Goal: Task Accomplishment & Management: Manage account settings

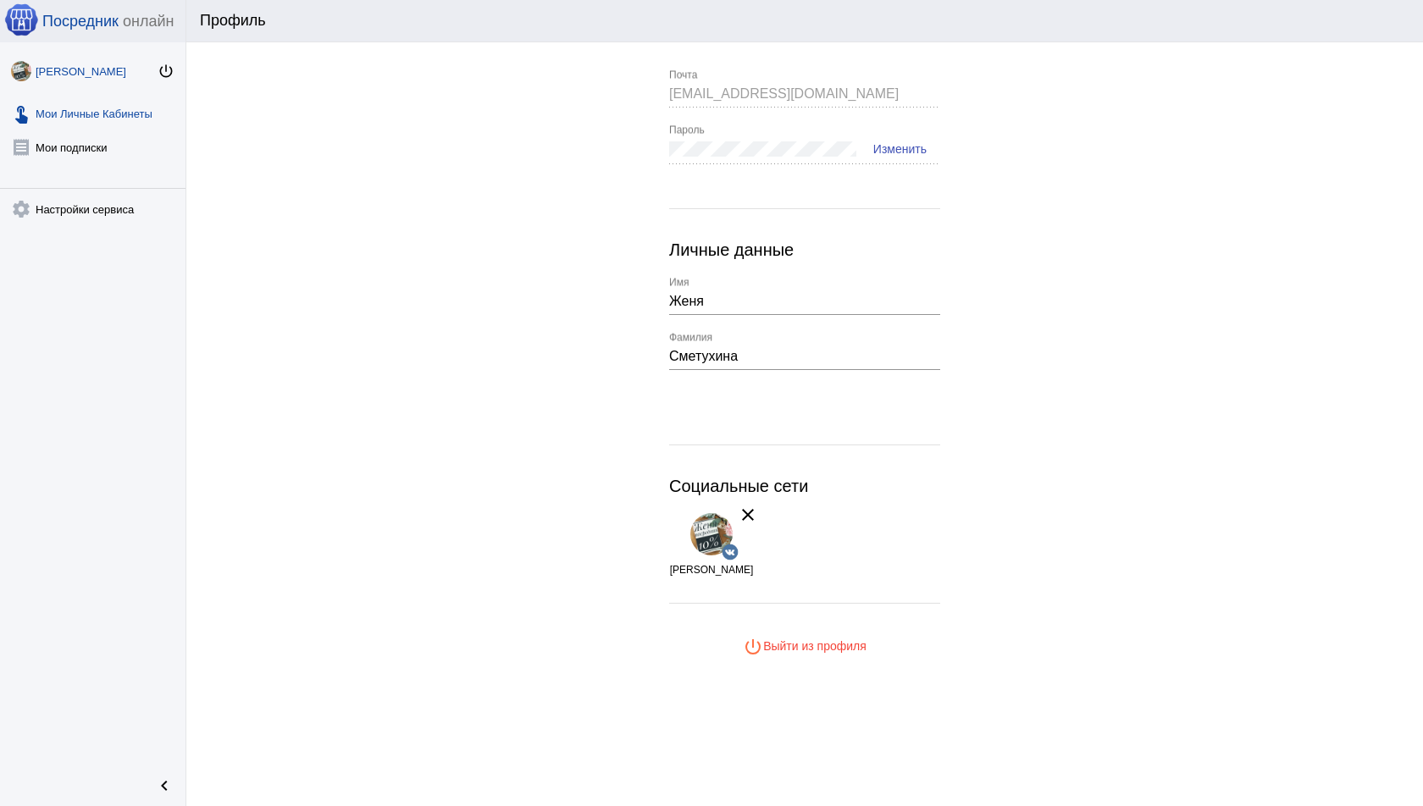
click at [116, 108] on link "touch_app Мои Личные Кабинеты" at bounding box center [93, 110] width 186 height 34
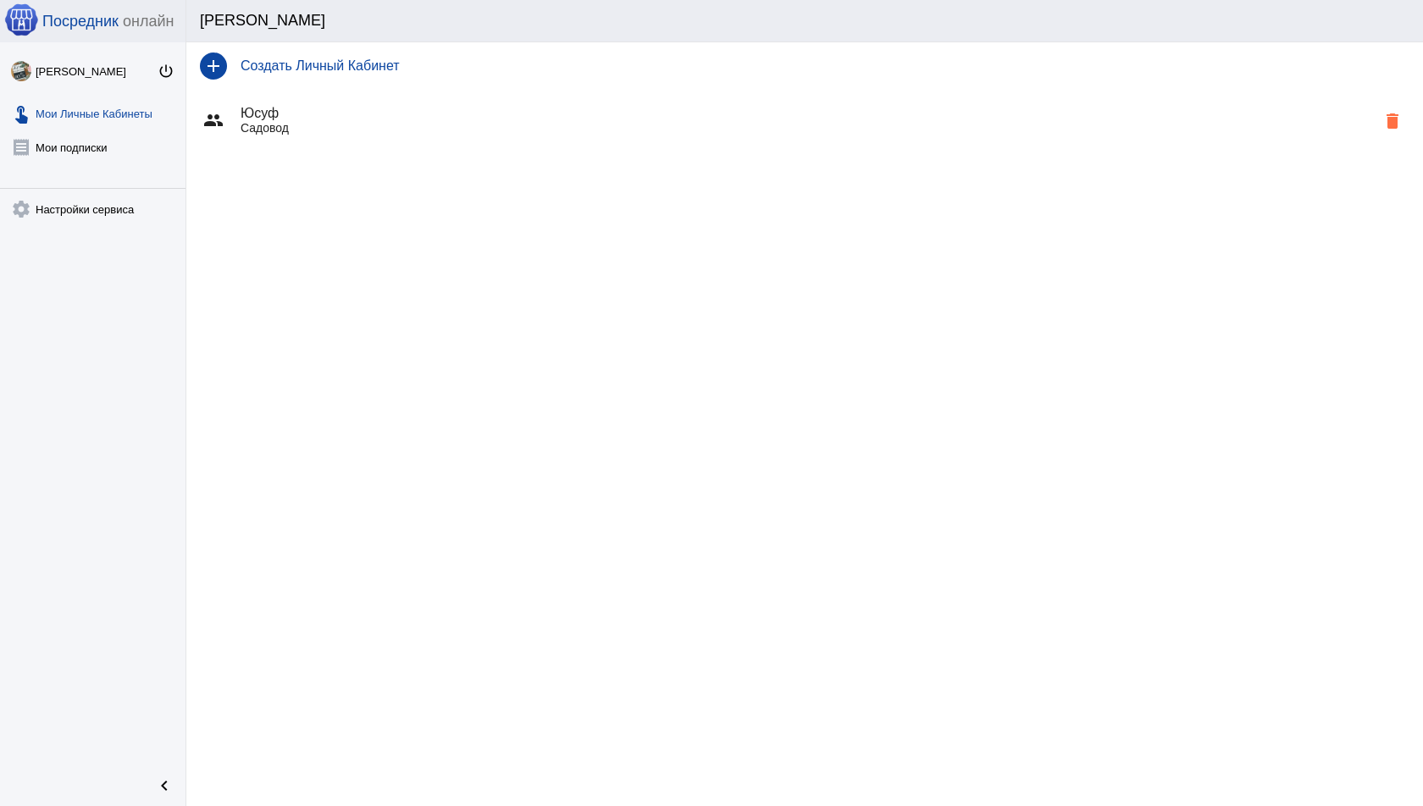
click at [95, 112] on link "touch_app Мои Личные Кабинеты" at bounding box center [93, 110] width 186 height 34
click at [137, 116] on link "touch_app Мои Личные Кабинеты" at bounding box center [93, 110] width 186 height 34
click at [369, 151] on div "keyboard_arrow_up" at bounding box center [804, 185] width 1237 height 68
click at [356, 139] on div "group Юсуф Садовод delete" at bounding box center [804, 120] width 1237 height 61
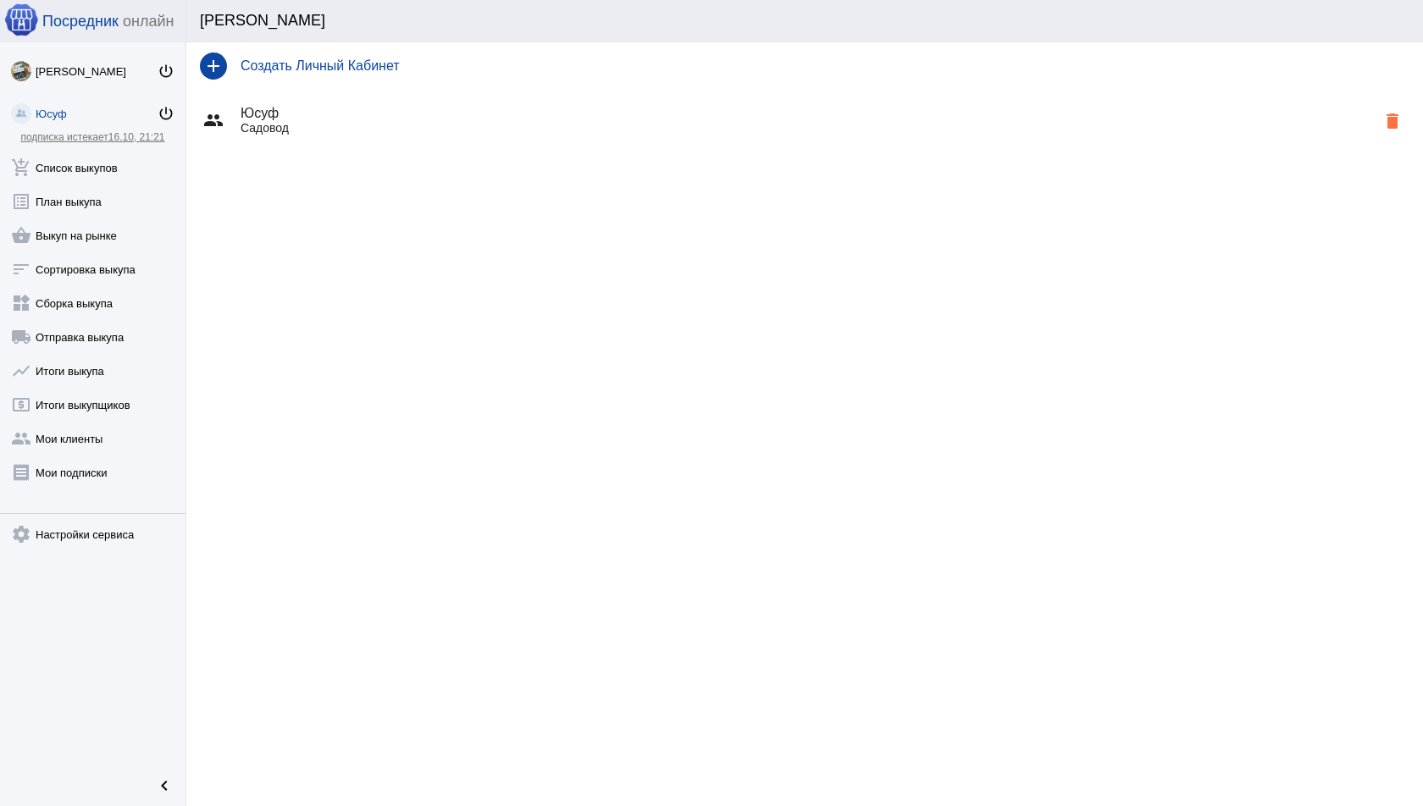
click at [45, 104] on link "Юсуф power_settings_new" at bounding box center [93, 110] width 186 height 34
click at [76, 179] on link "add_shopping_cart Список выкупов" at bounding box center [93, 164] width 186 height 34
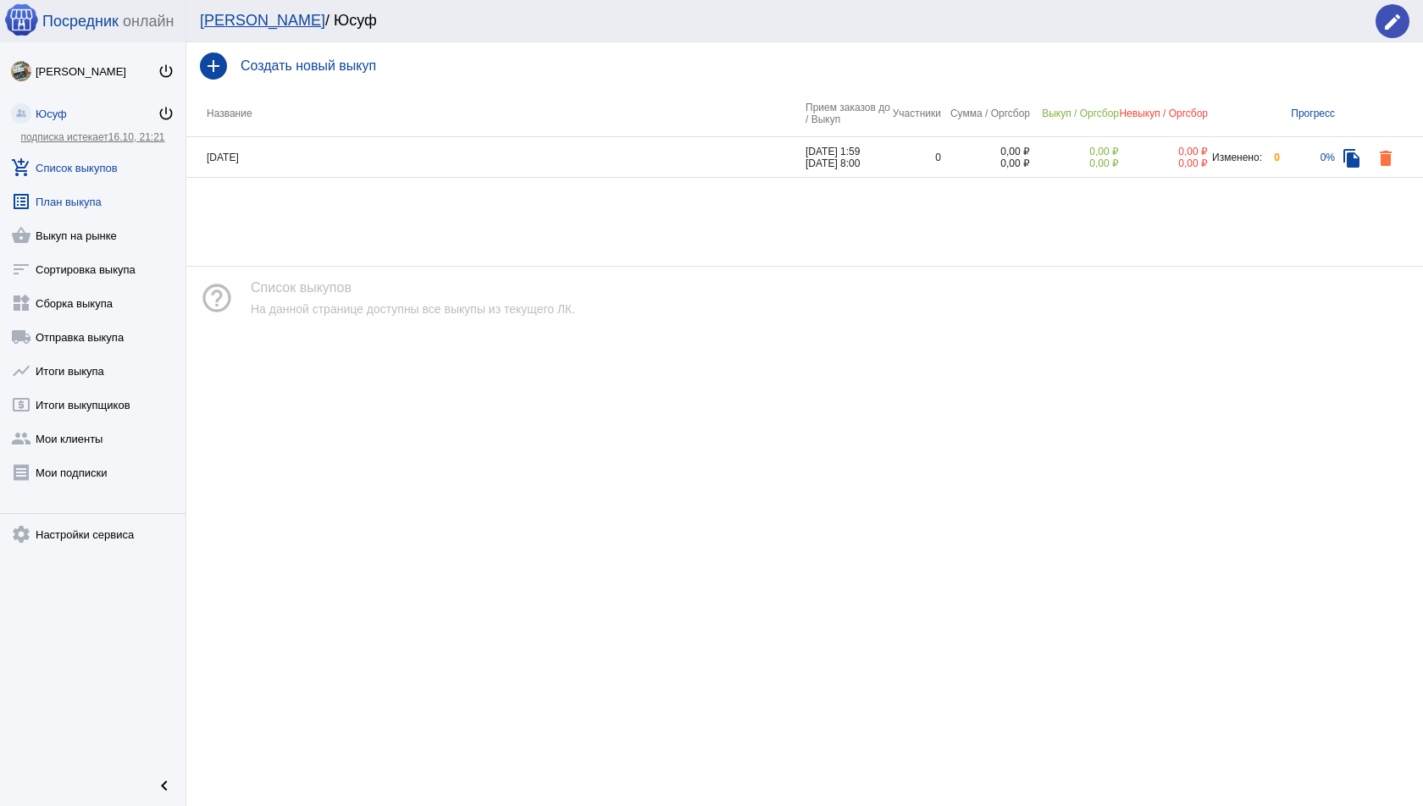
click at [86, 213] on link "list_alt План выкупа" at bounding box center [93, 198] width 186 height 34
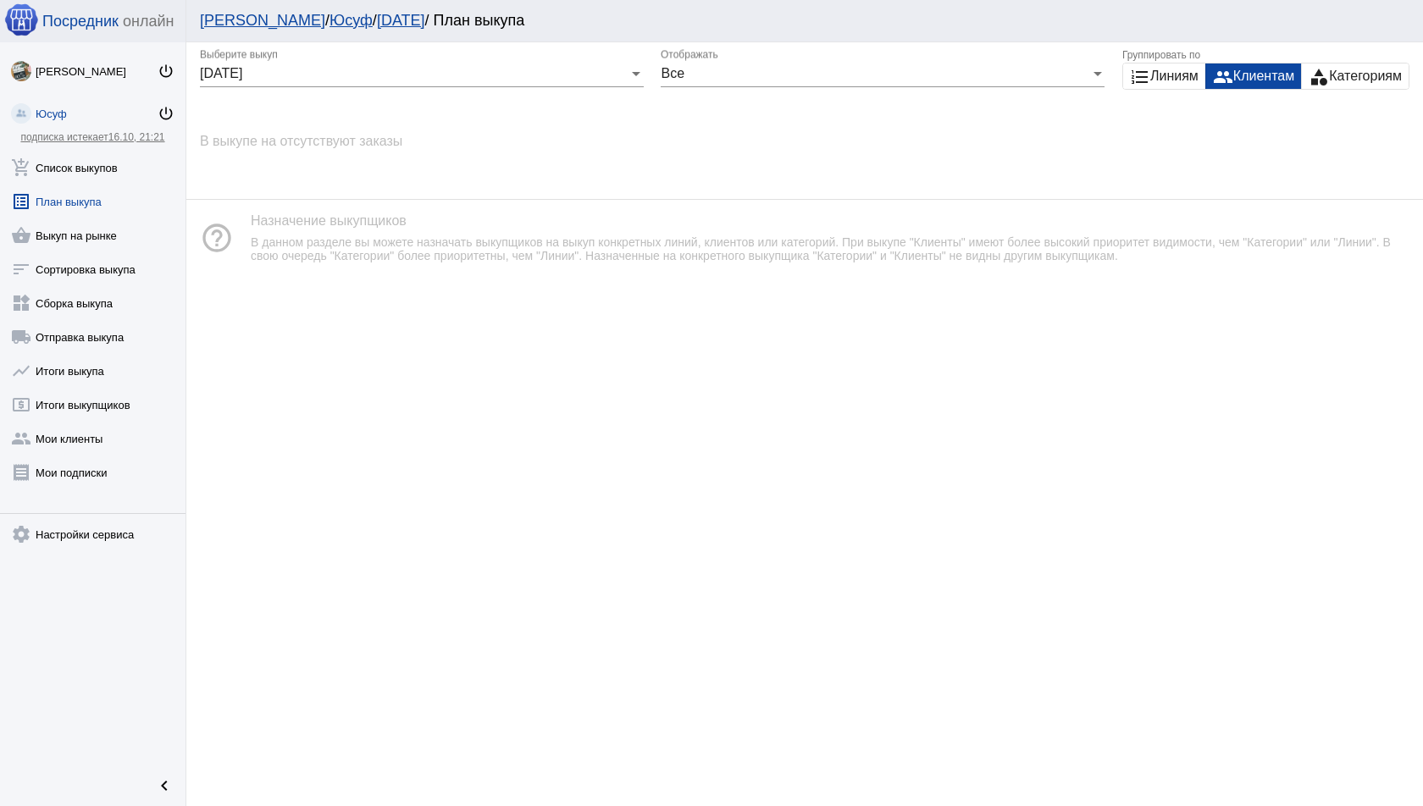
click at [55, 103] on link "Юсуф power_settings_new" at bounding box center [93, 110] width 186 height 34
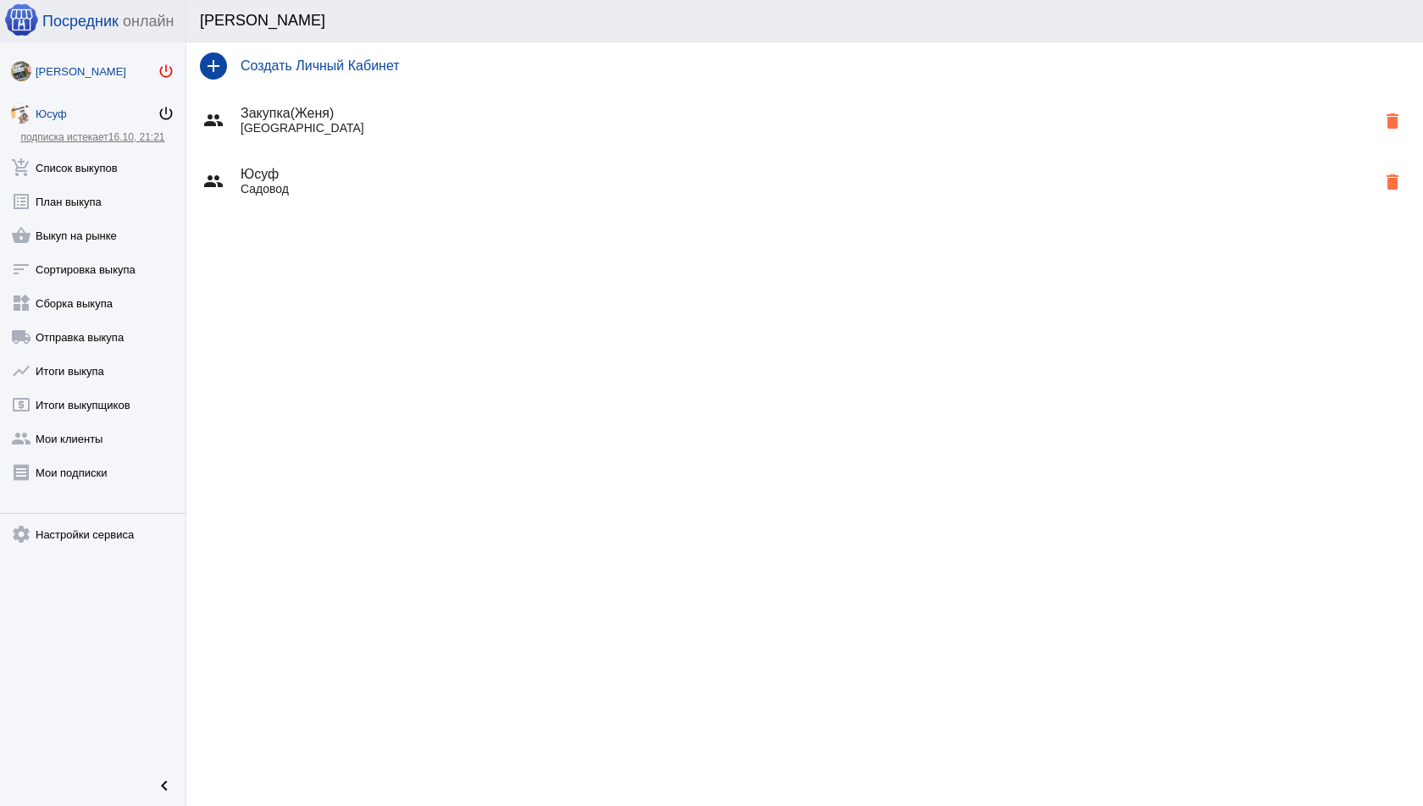
click at [167, 65] on mat-icon "power_settings_new" at bounding box center [166, 71] width 17 height 17
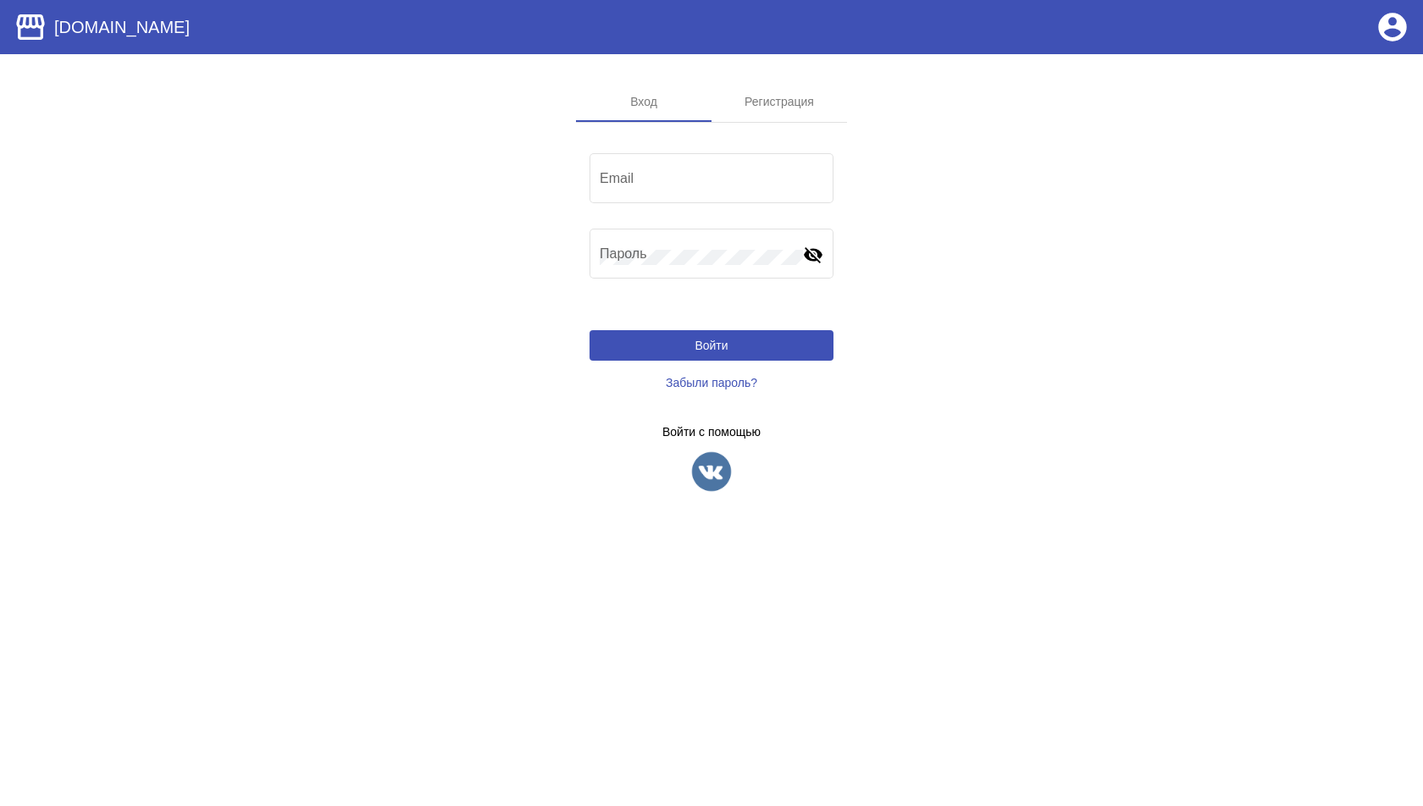
click at [695, 454] on img at bounding box center [711, 472] width 42 height 42
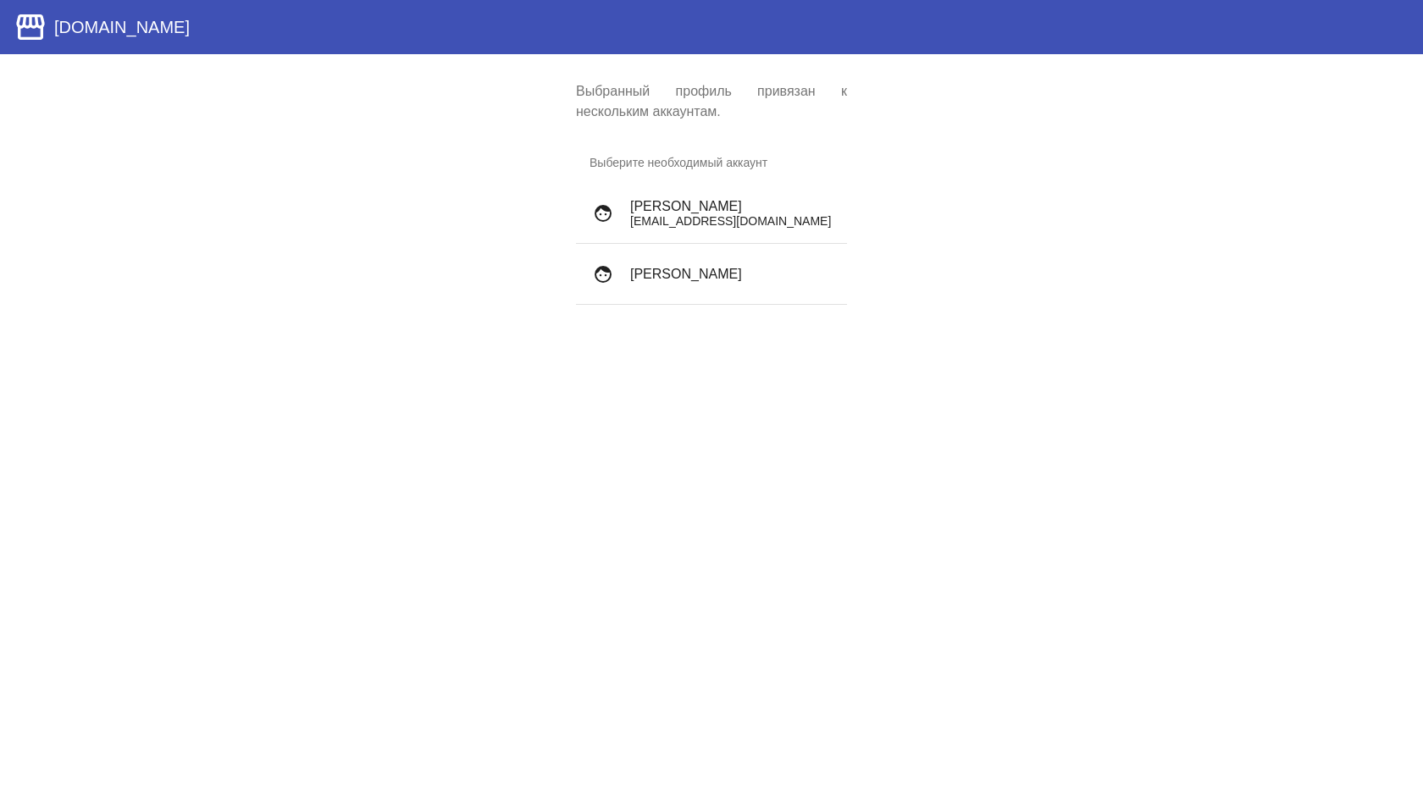
click at [728, 221] on p "[EMAIL_ADDRESS][DOMAIN_NAME]" at bounding box center [731, 221] width 203 height 14
